Goal: Find specific page/section: Find specific page/section

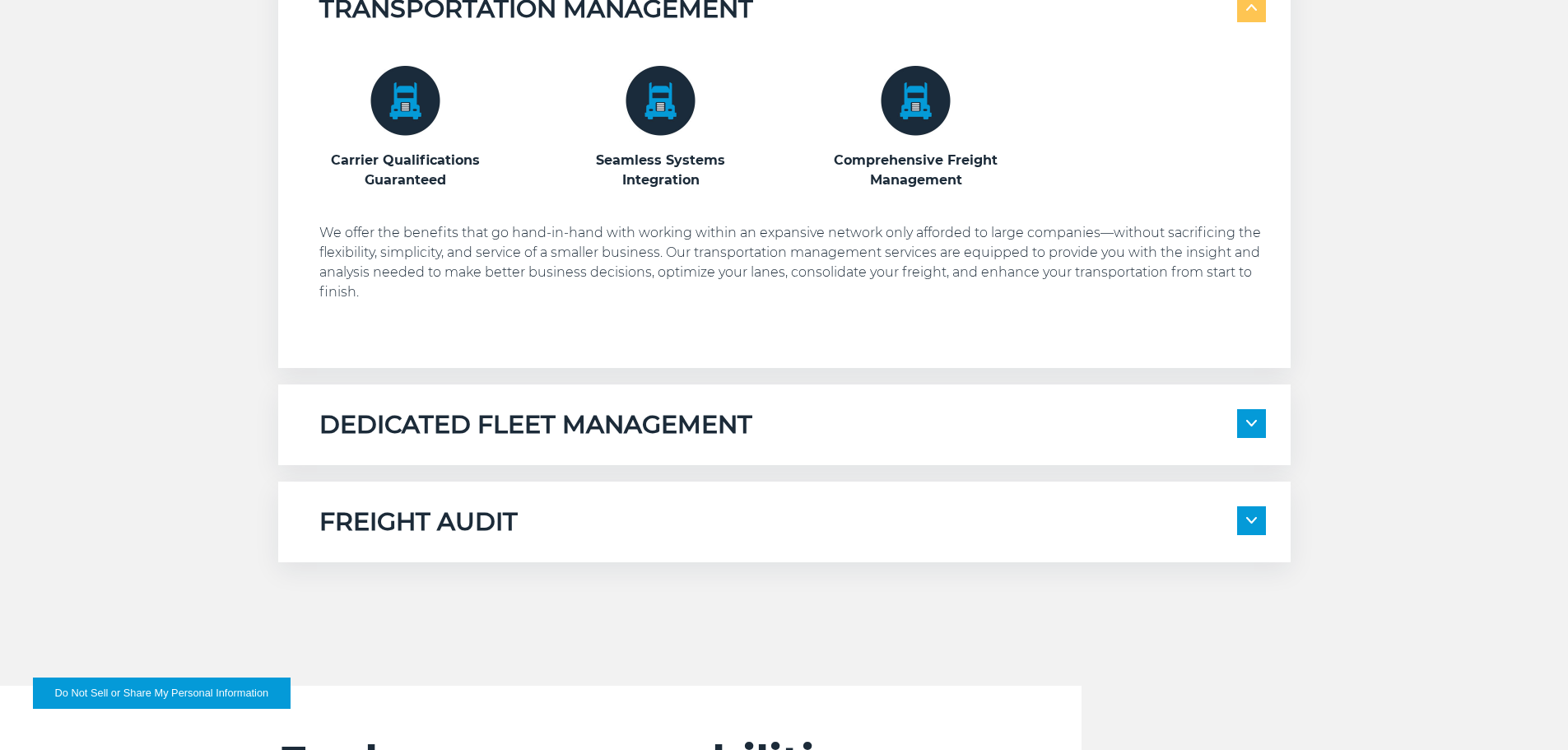
scroll to position [989, 0]
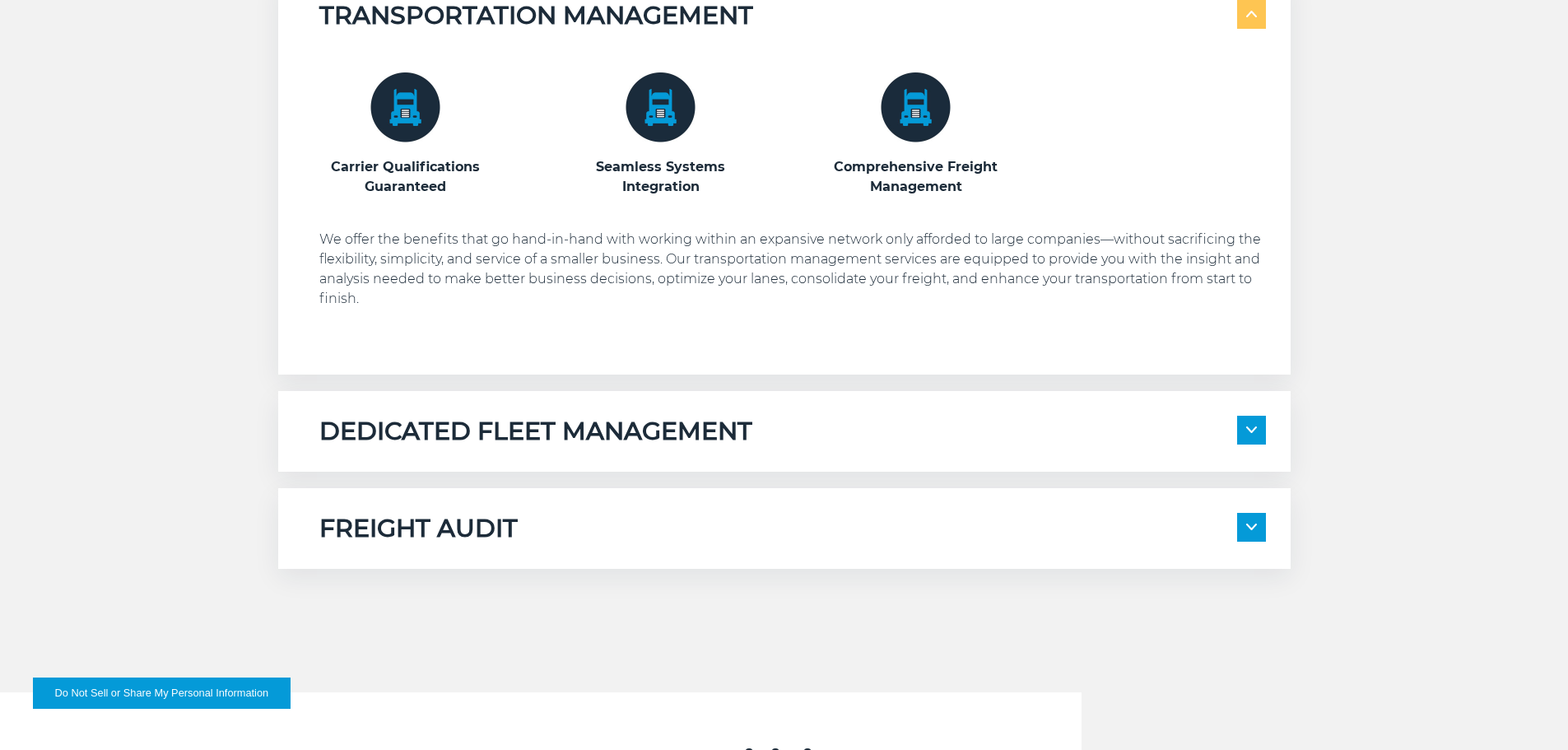
click at [1255, 429] on img at bounding box center [1251, 430] width 10 height 7
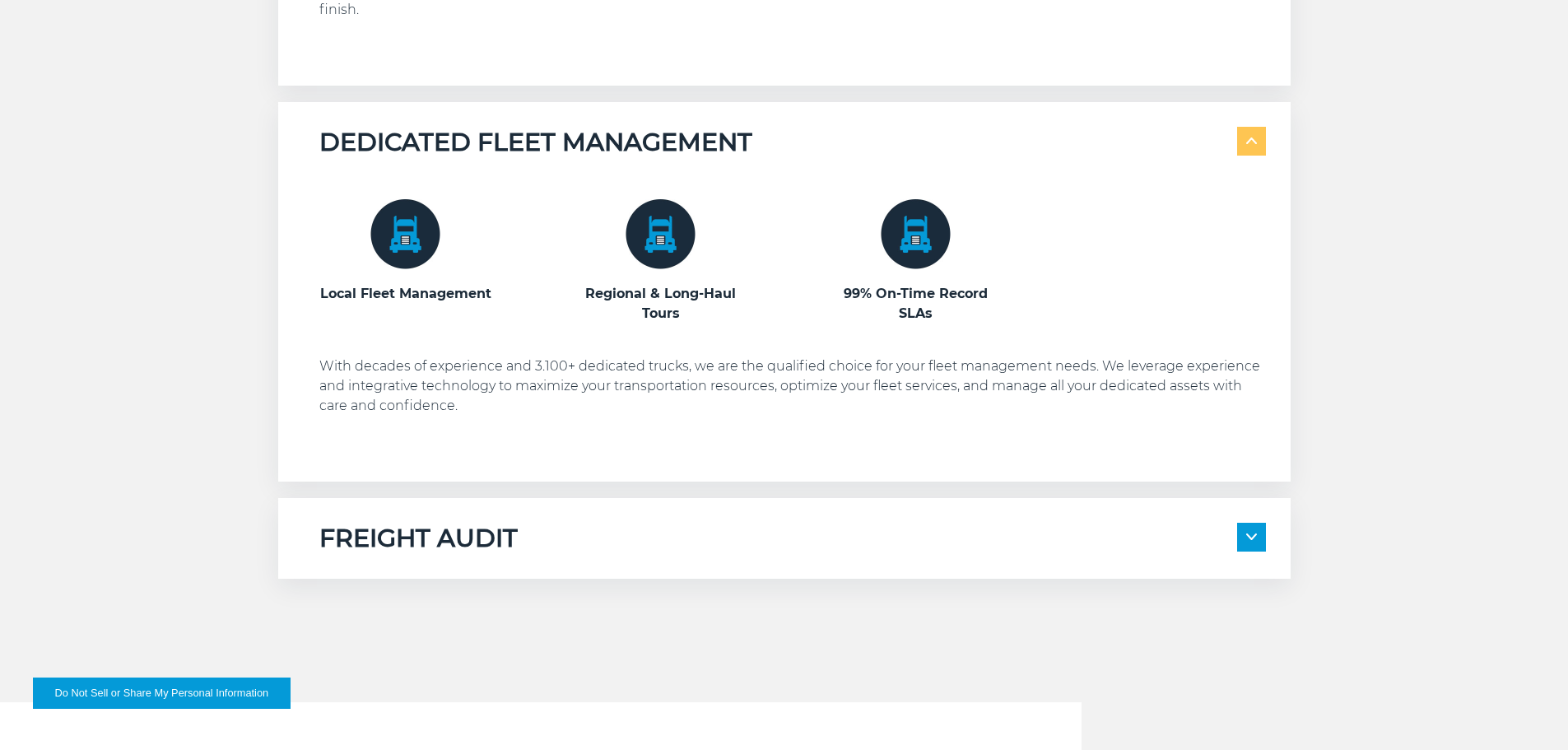
scroll to position [1318, 0]
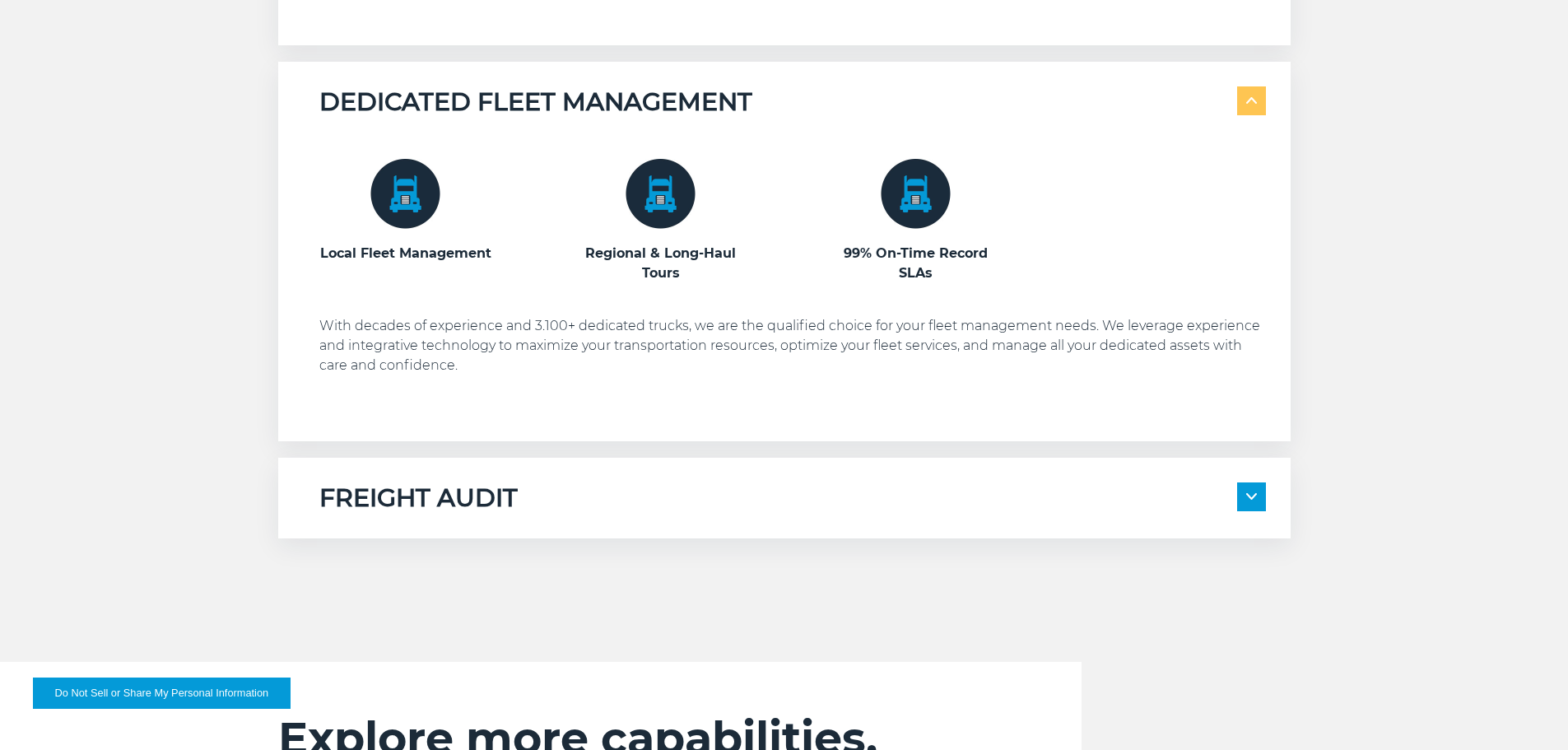
click at [1257, 498] on span at bounding box center [1251, 496] width 29 height 29
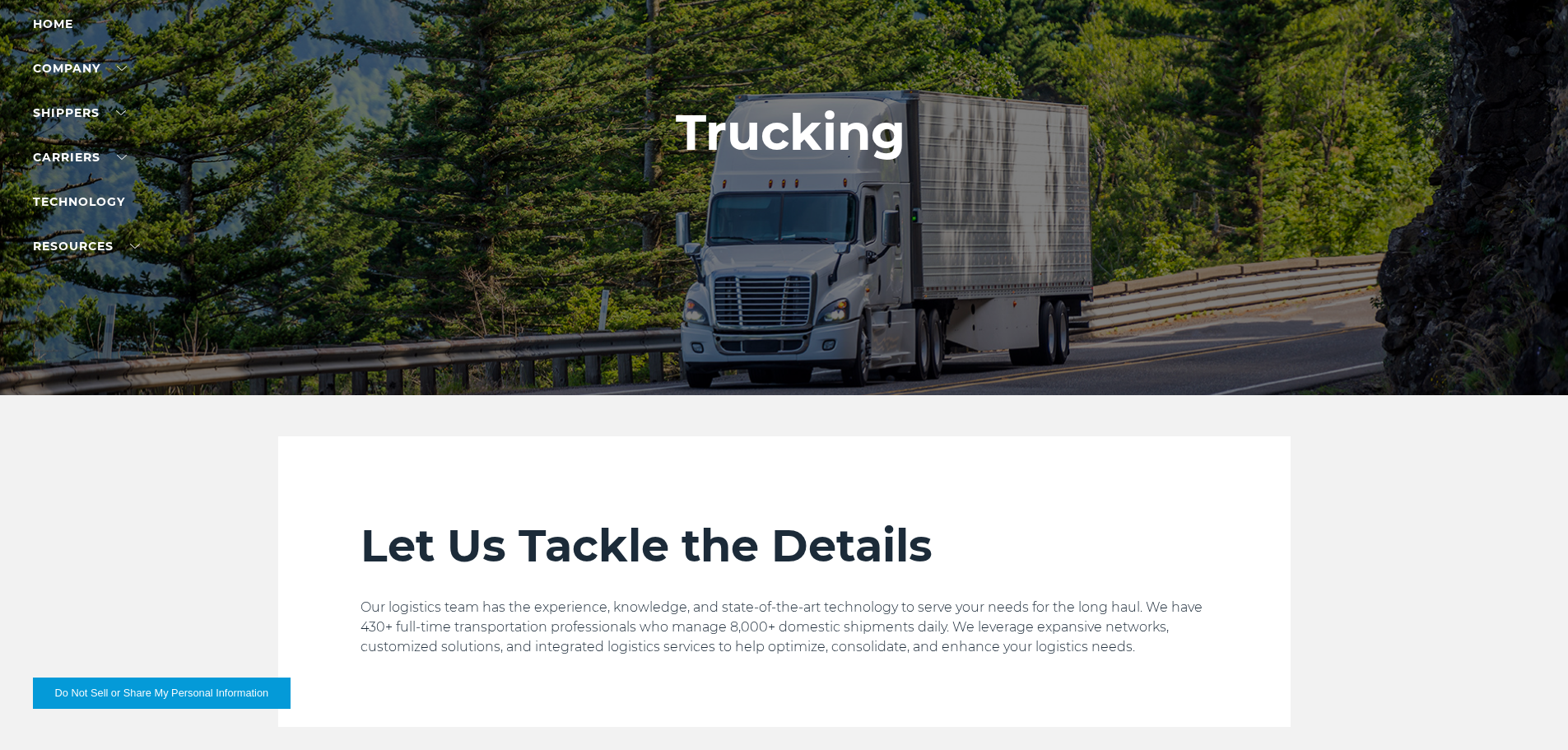
scroll to position [0, 0]
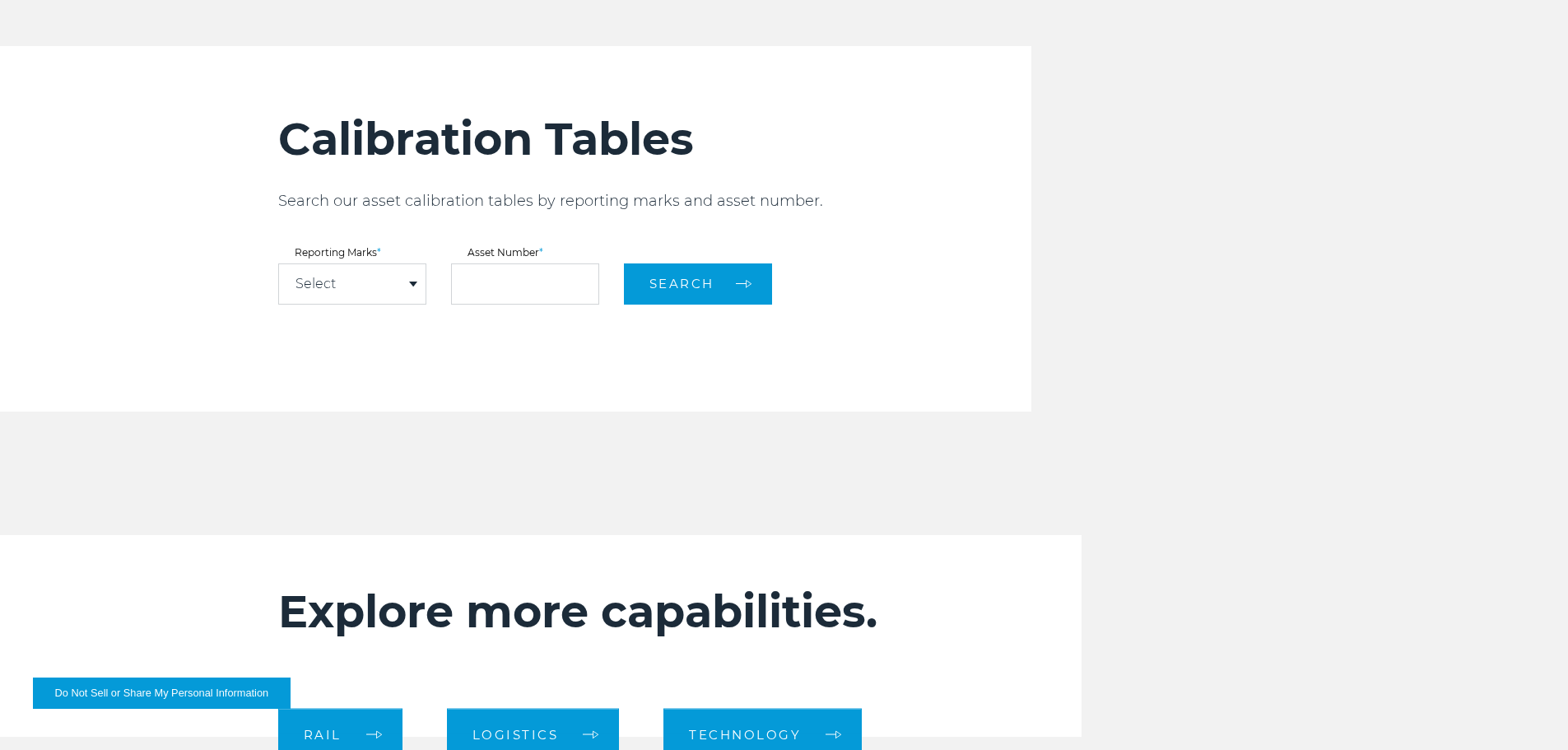
scroll to position [1976, 0]
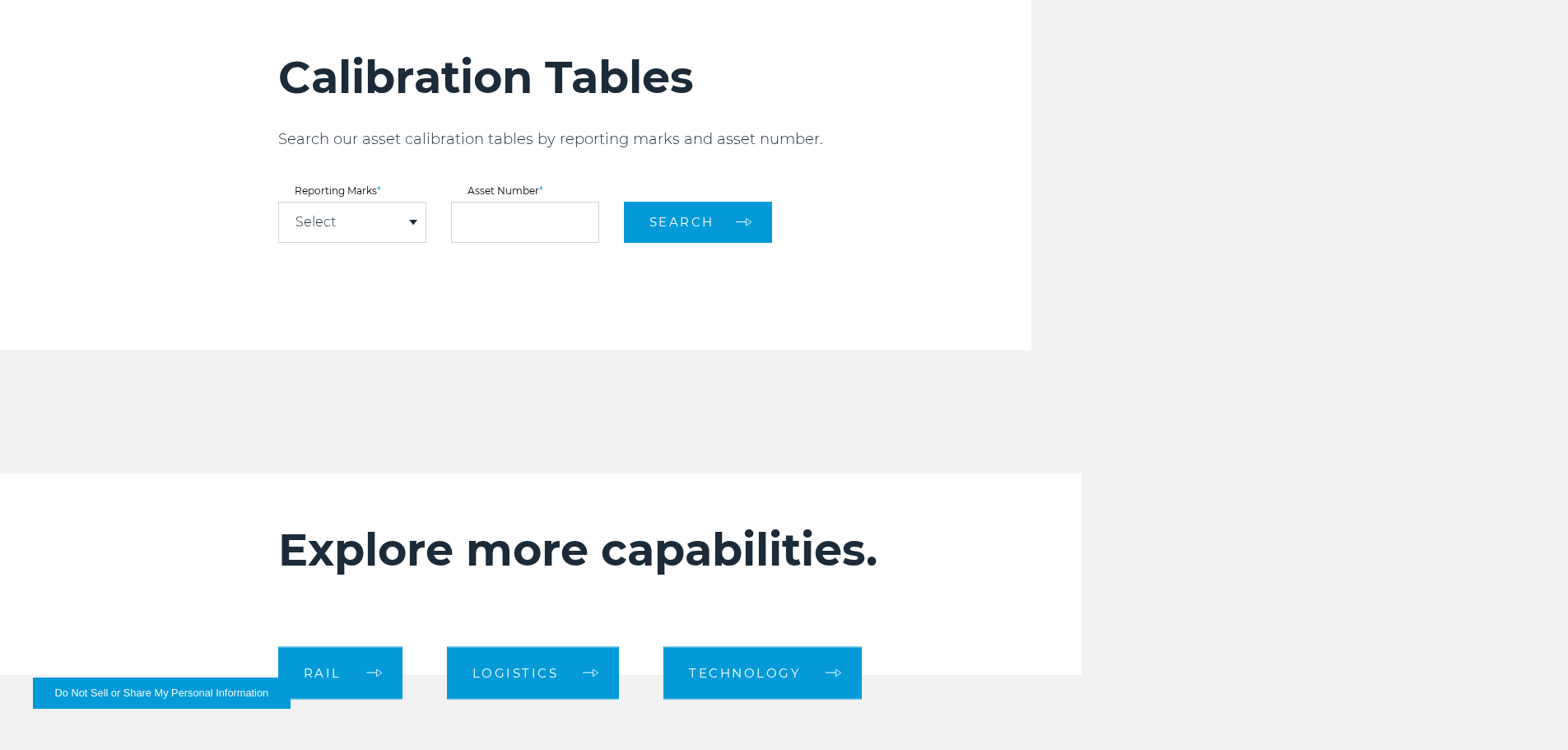
click at [360, 221] on div "Select" at bounding box center [352, 221] width 146 height 39
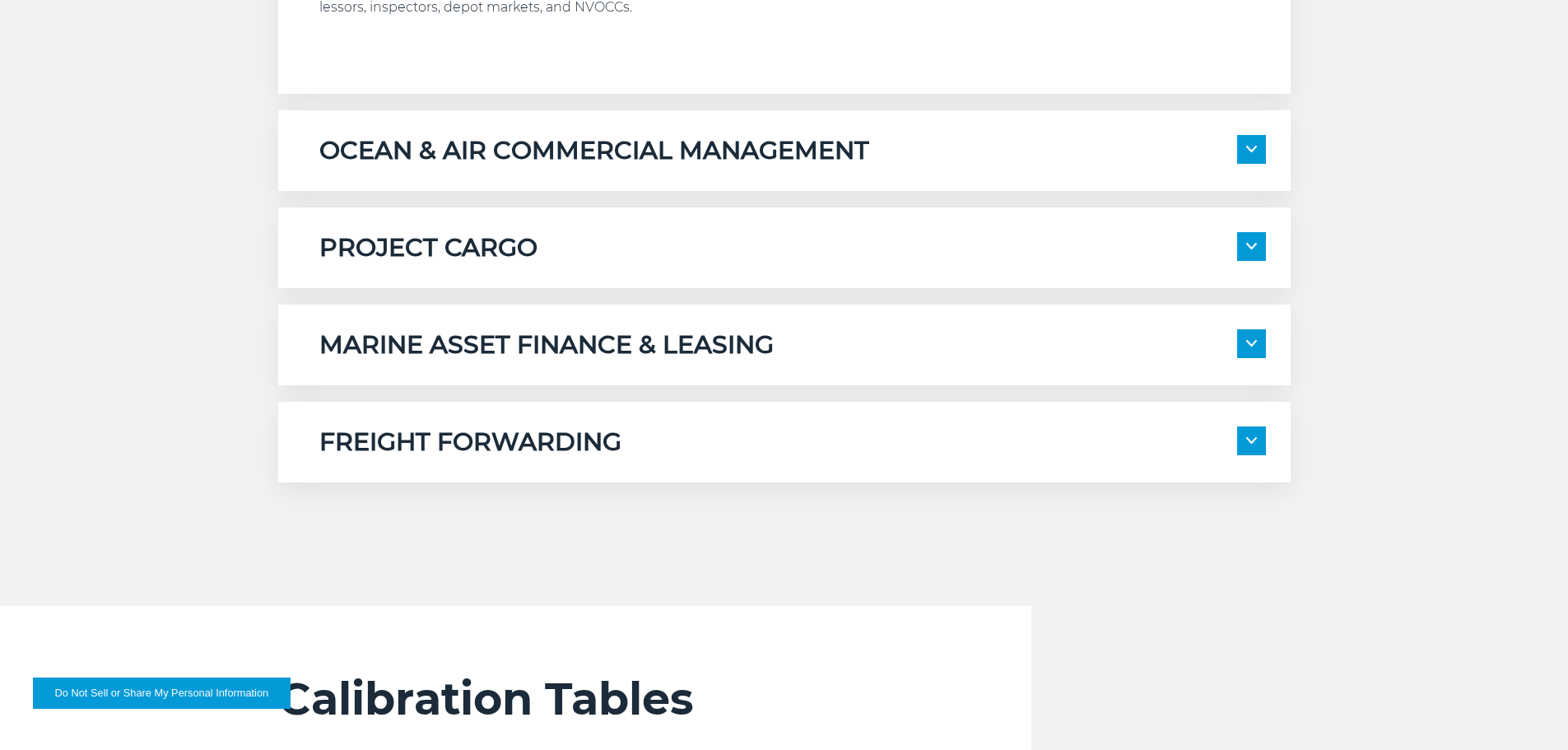
scroll to position [1317, 0]
